Goal: Task Accomplishment & Management: Use online tool/utility

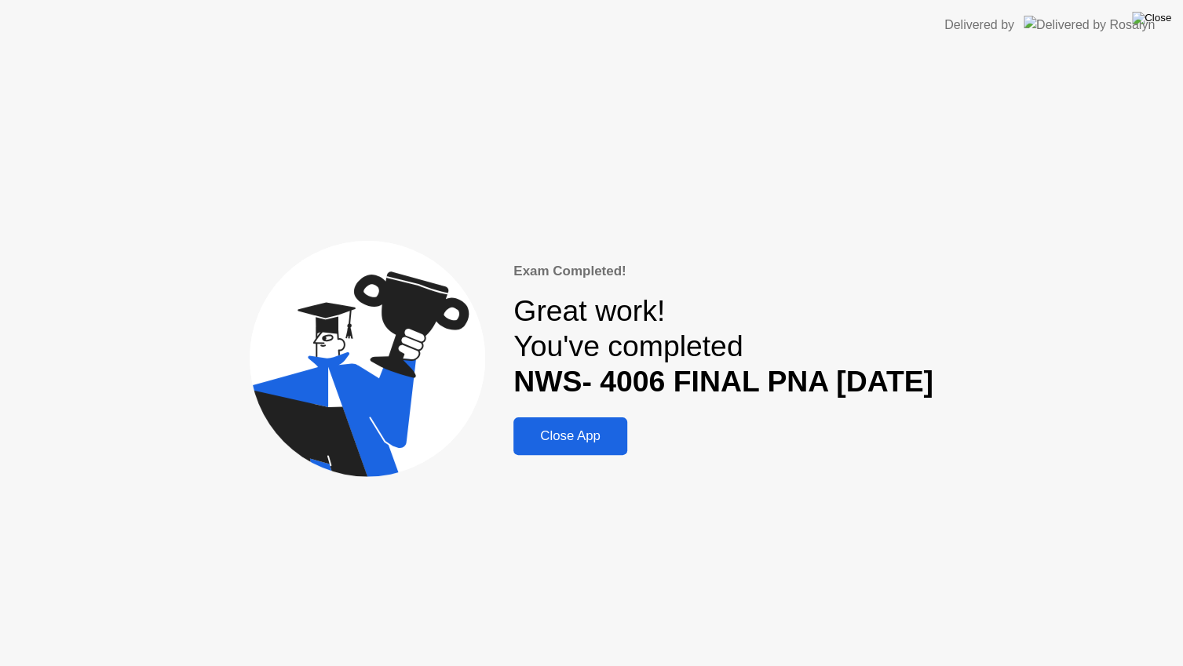
click at [1164, 13] on img at bounding box center [1151, 18] width 39 height 13
